Goal: Obtain resource: Download file/media

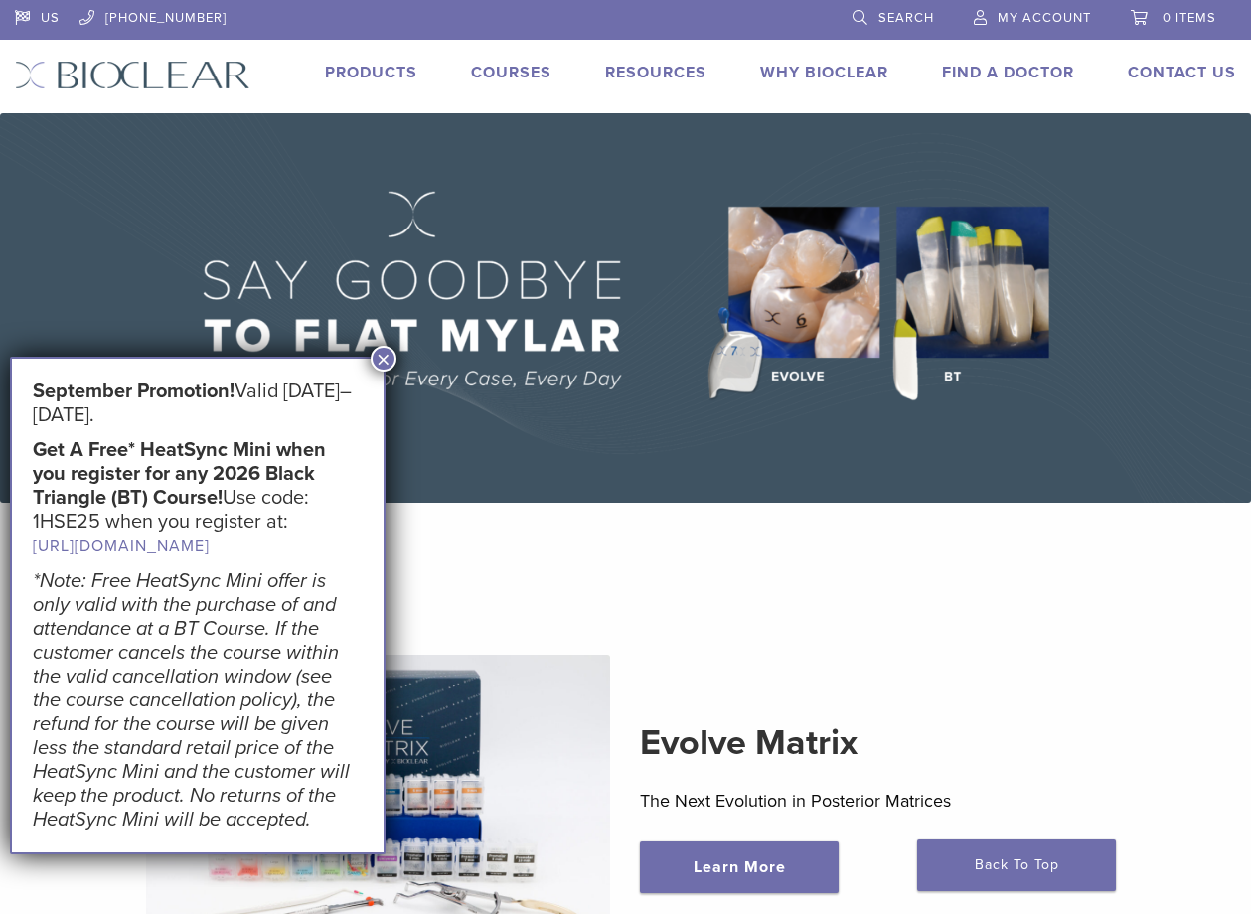
click at [392, 357] on button "×" at bounding box center [384, 359] width 26 height 26
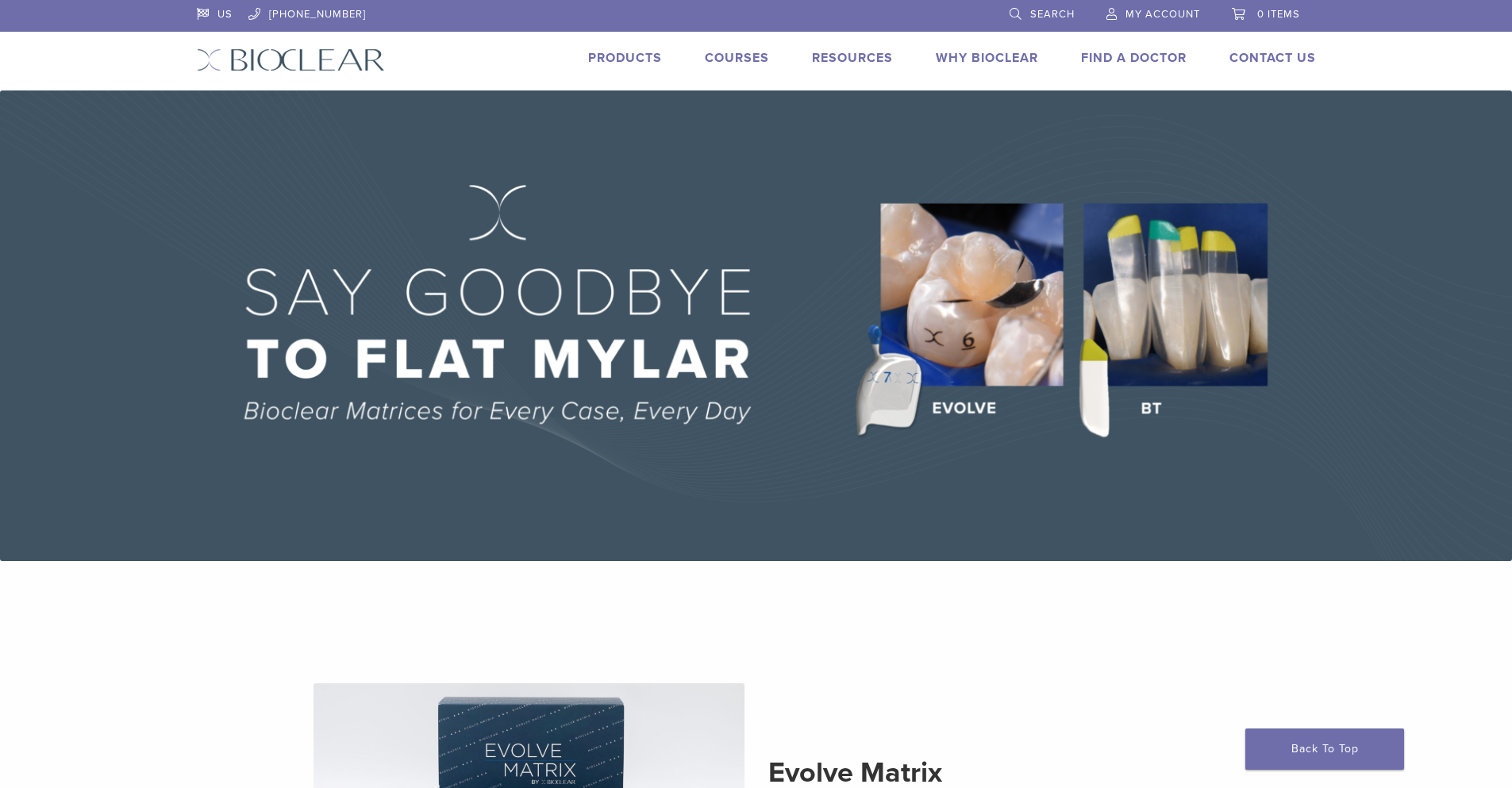
click at [604, 62] on link "Products" at bounding box center [625, 58] width 73 height 16
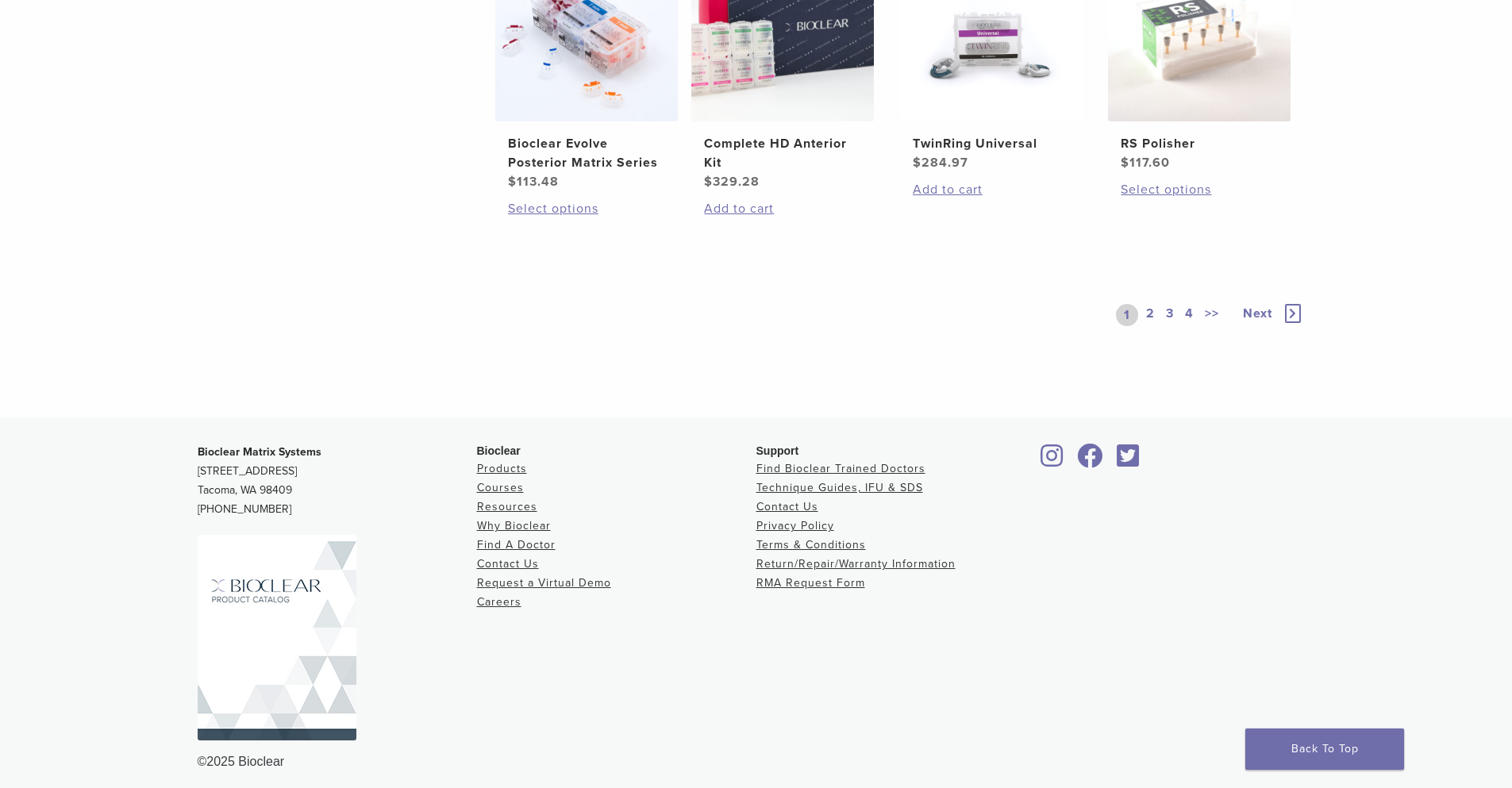
scroll to position [1347, 0]
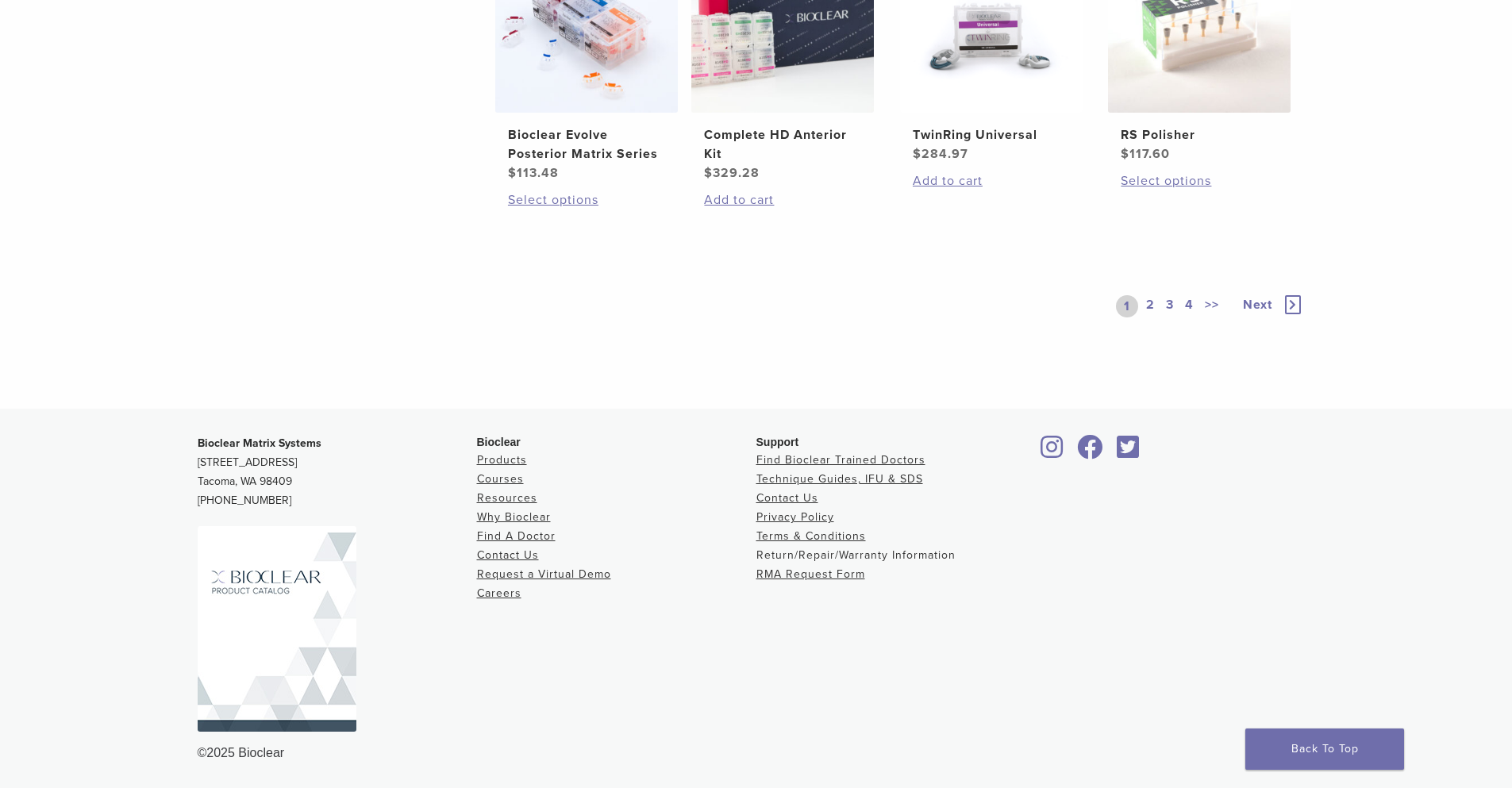
click at [912, 557] on link "Return/Repair/Warranty Information" at bounding box center [855, 555] width 199 height 14
click at [856, 478] on link "Technique Guides, IFU & SDS" at bounding box center [839, 478] width 167 height 14
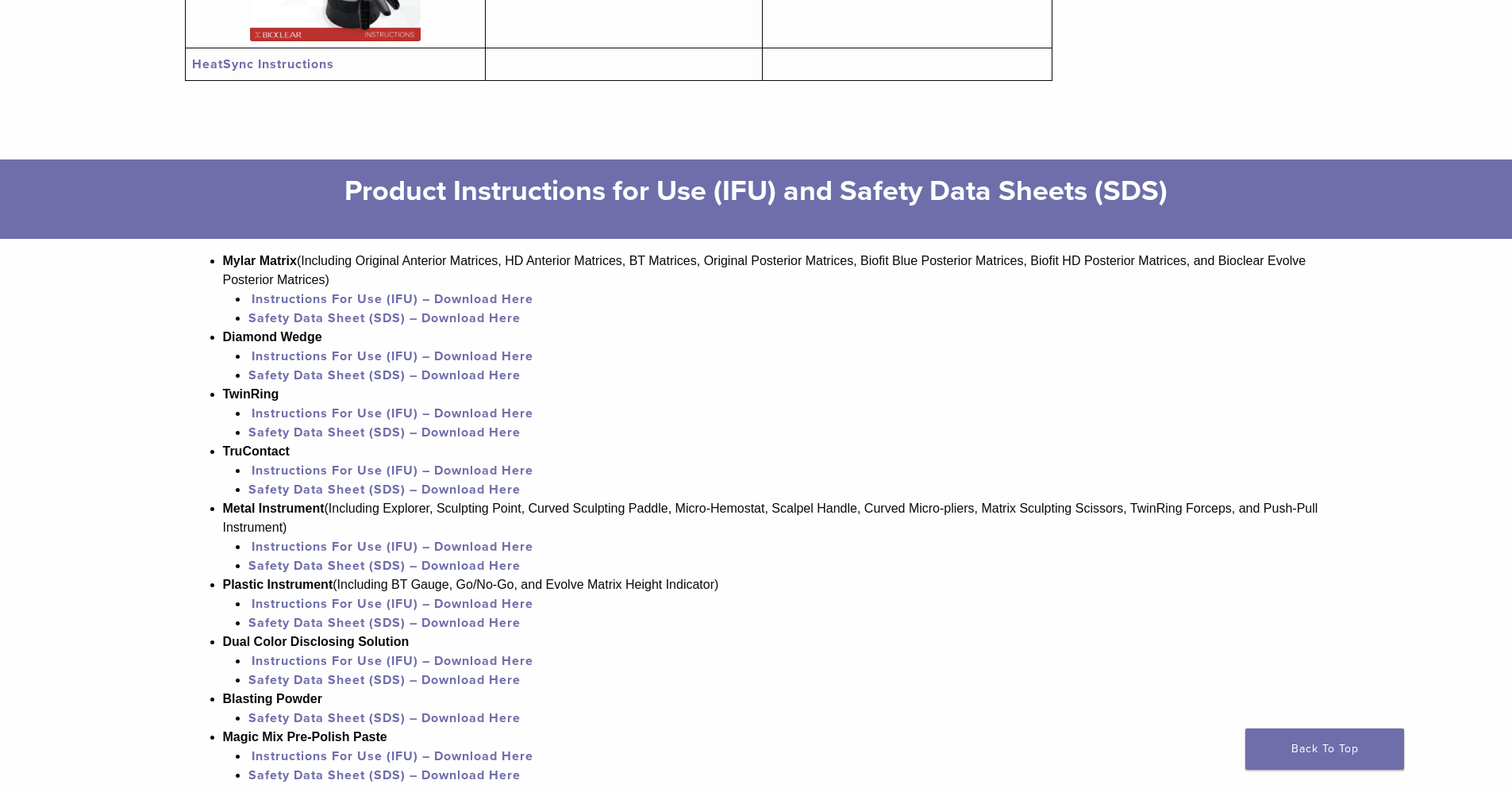
scroll to position [952, 0]
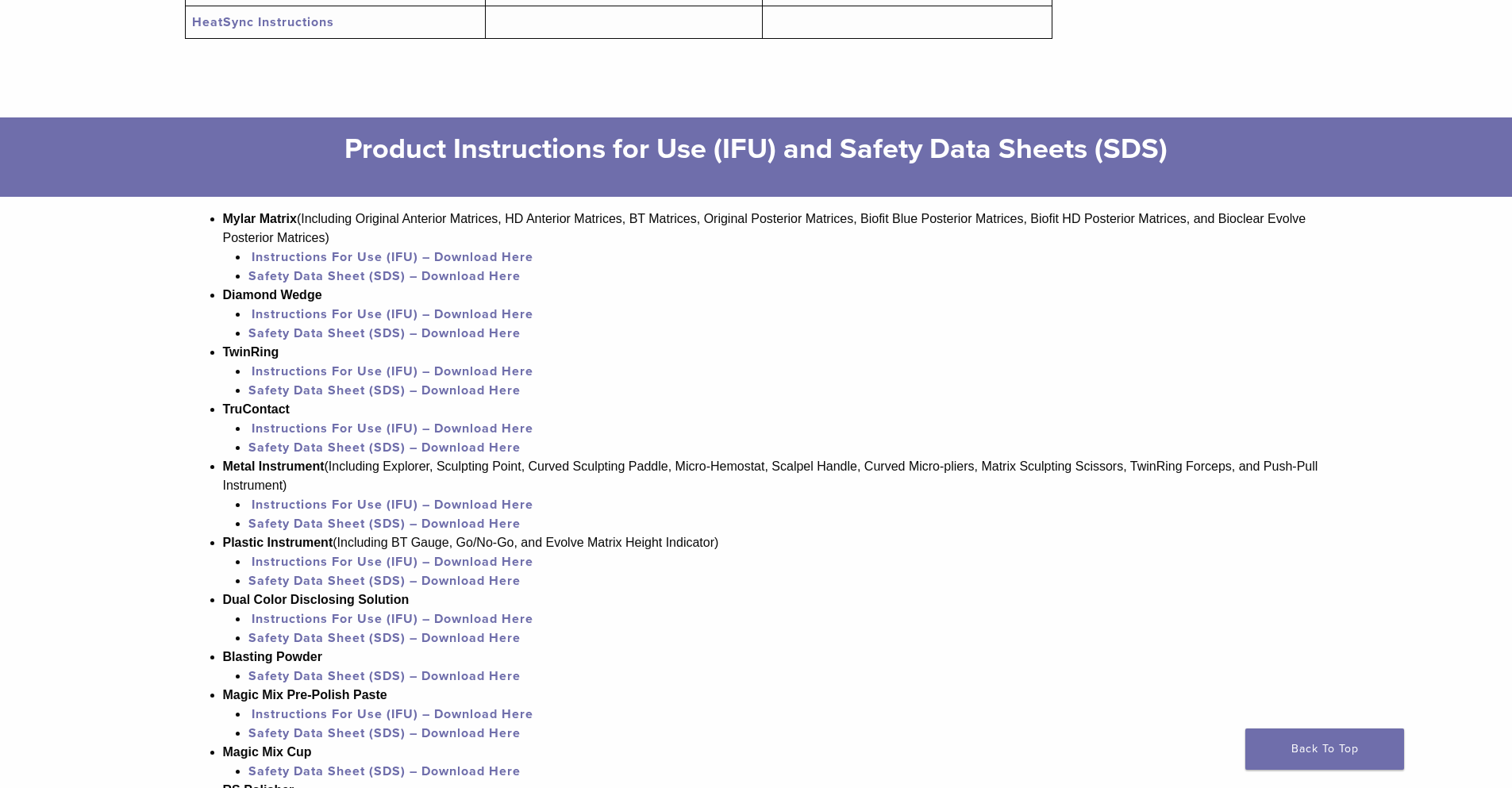
click at [457, 254] on link "Instructions For Use (IFU) – Download Here" at bounding box center [392, 257] width 282 height 16
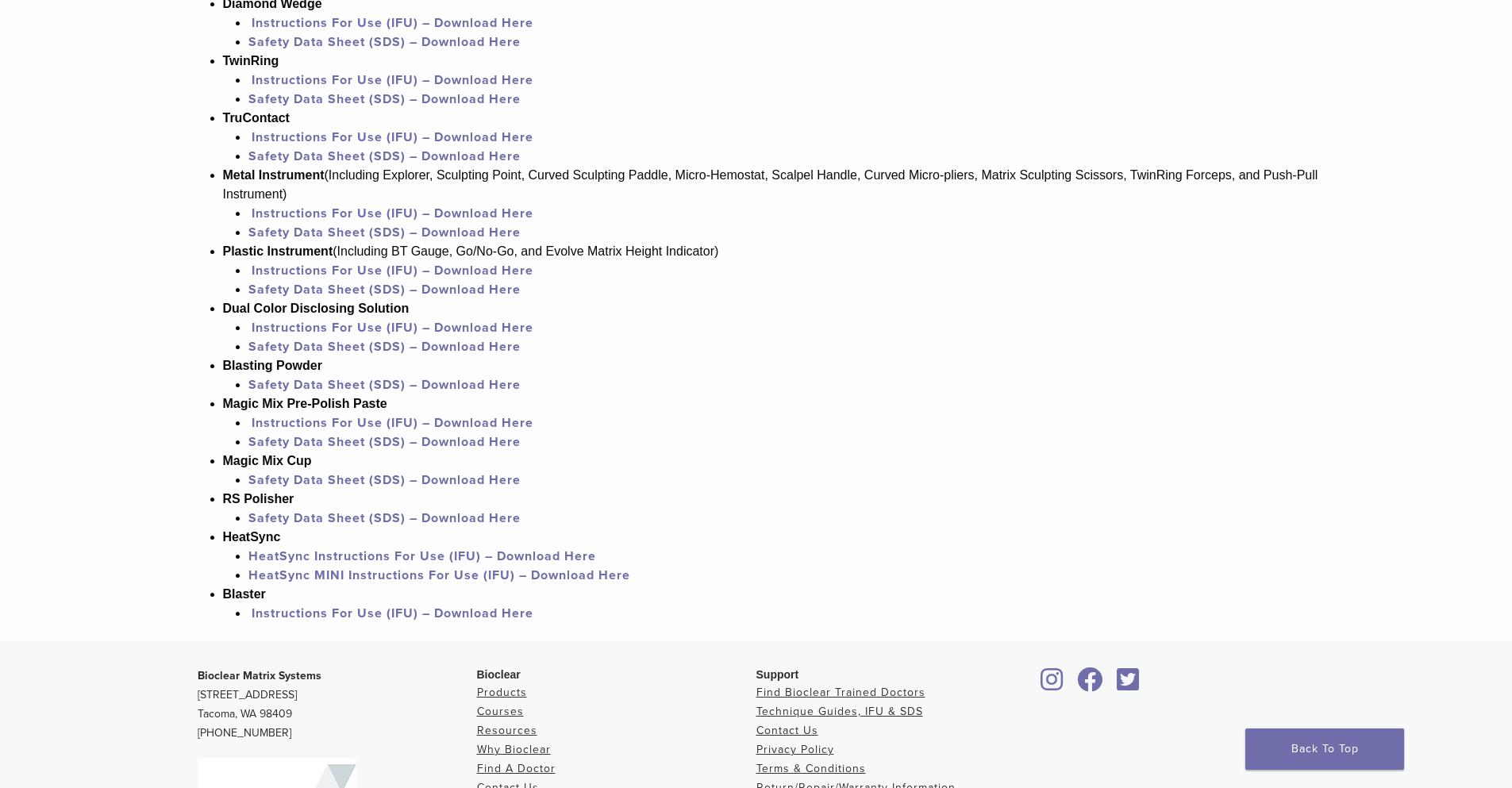
scroll to position [1475, 0]
